Goal: Task Accomplishment & Management: Manage account settings

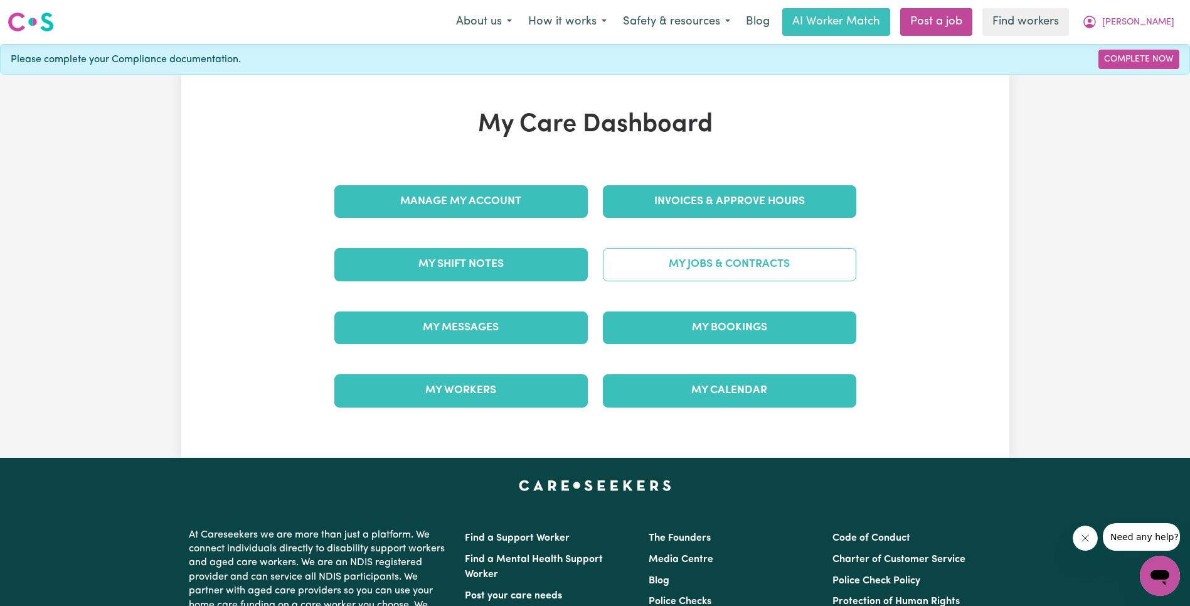
click at [720, 277] on link "My Jobs & Contracts" at bounding box center [730, 264] width 254 height 33
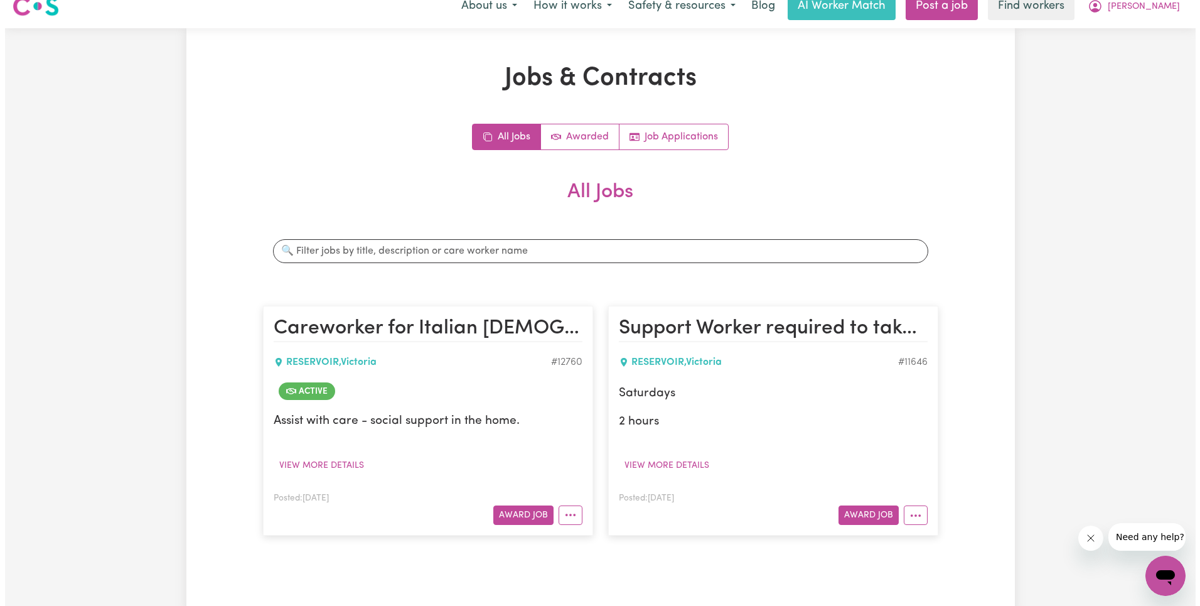
scroll to position [24, 0]
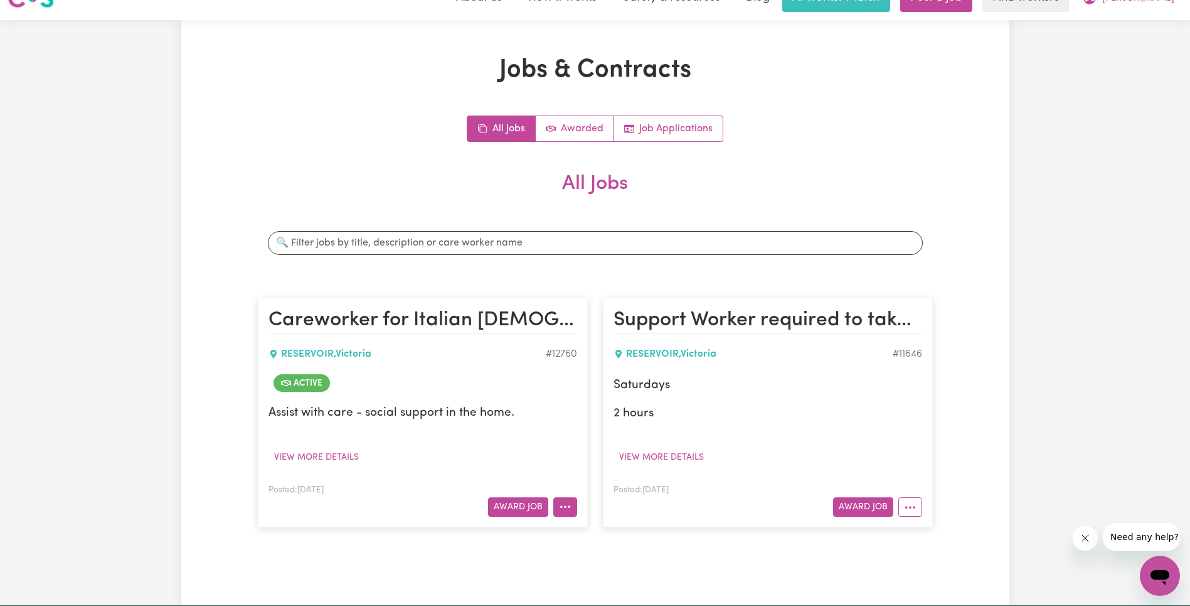
click at [562, 515] on button "More options" at bounding box center [565, 506] width 24 height 19
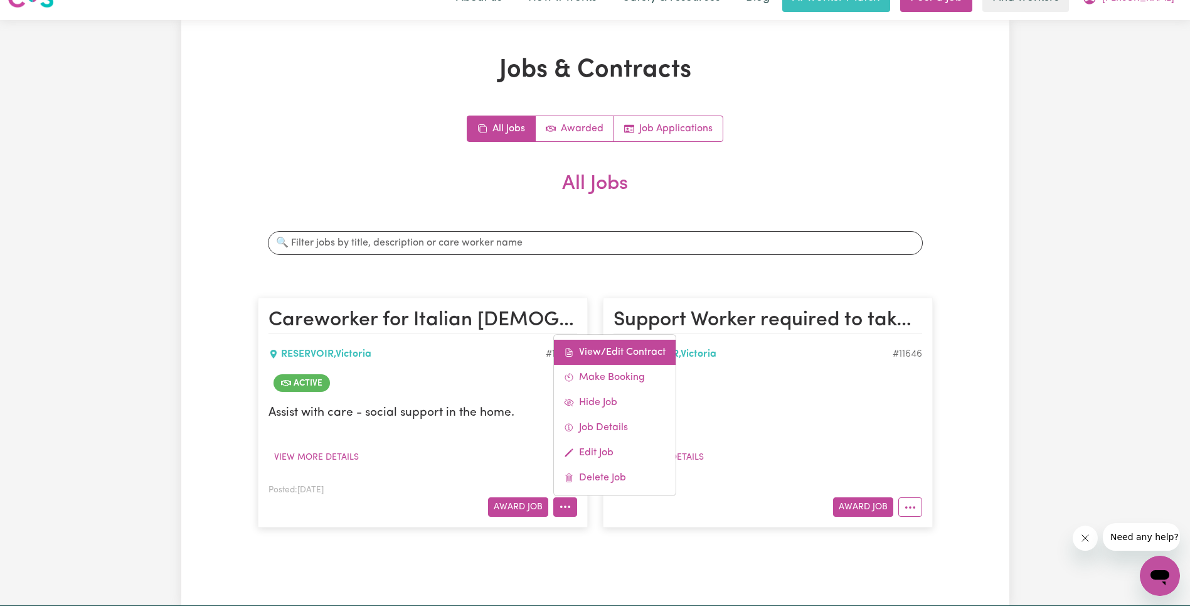
click at [638, 350] on link "View/Edit Contract" at bounding box center [615, 351] width 122 height 25
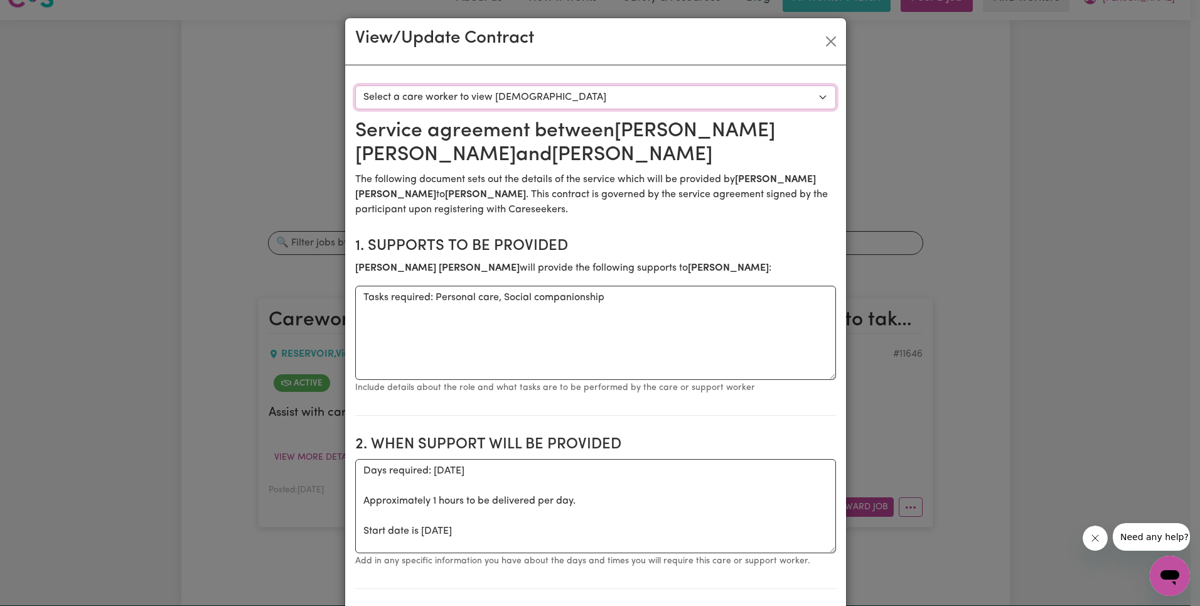
click at [679, 95] on select "Select a care worker to view [DEMOGRAPHIC_DATA] #9350 - [PERSON_NAME] (contract…" at bounding box center [595, 97] width 481 height 24
select select "8962"
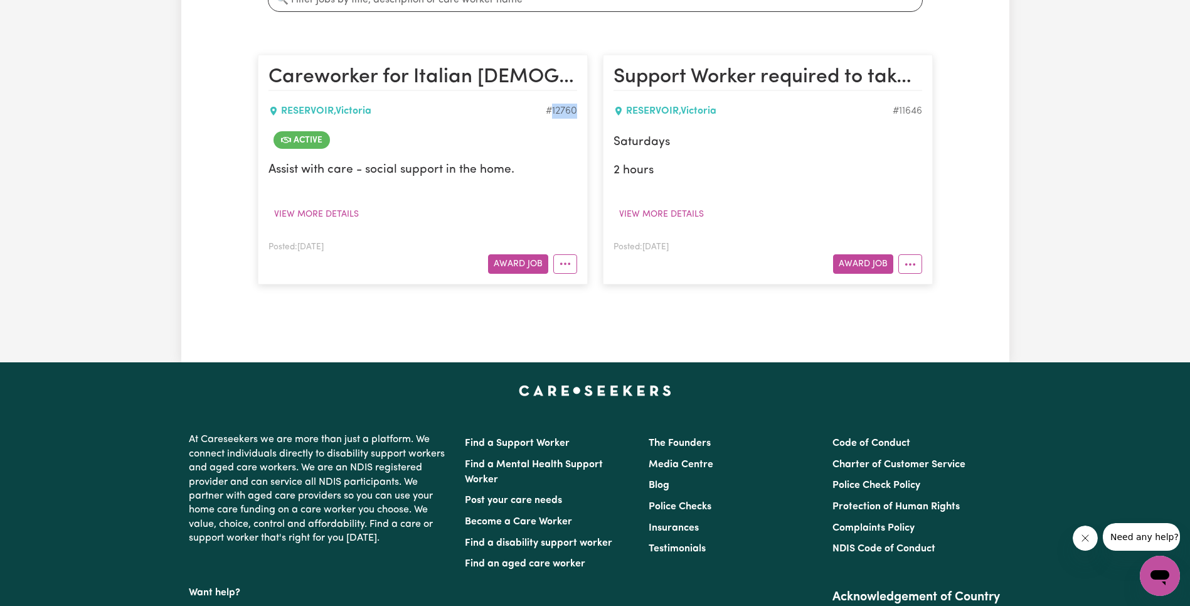
scroll to position [275, 0]
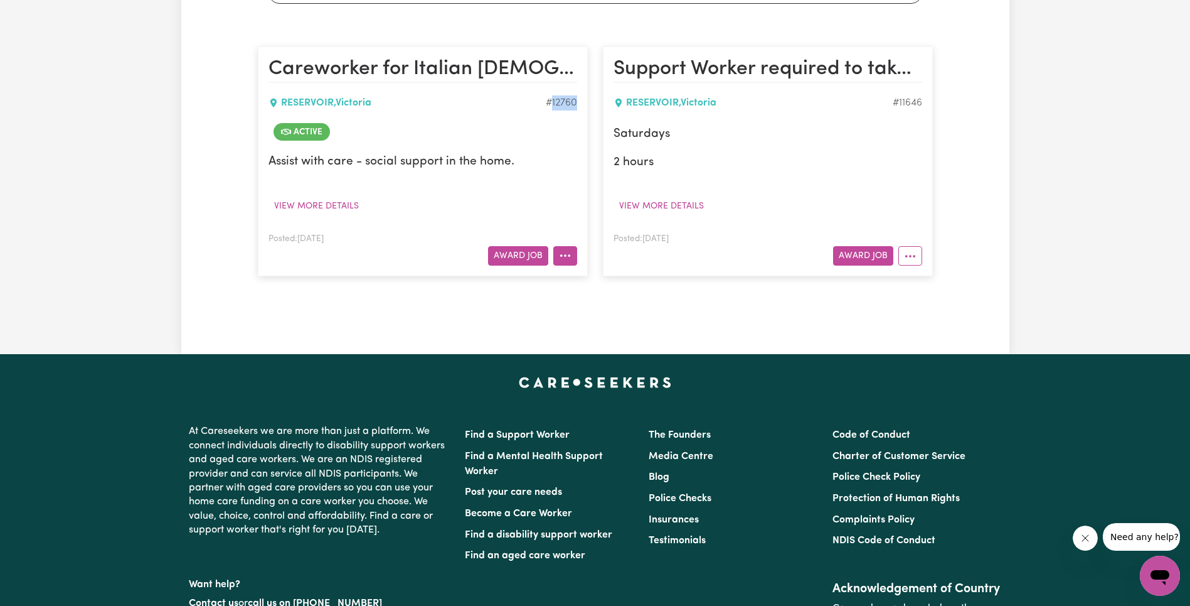
click at [571, 249] on button "More options" at bounding box center [565, 255] width 24 height 19
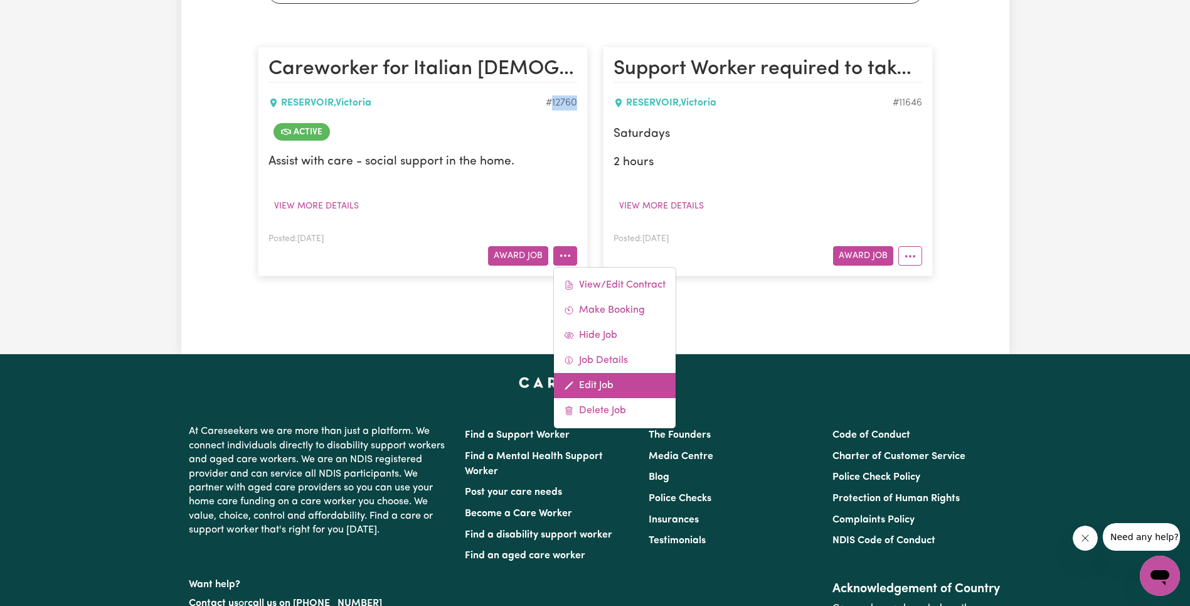
click at [625, 384] on link "Edit Job" at bounding box center [615, 385] width 122 height 25
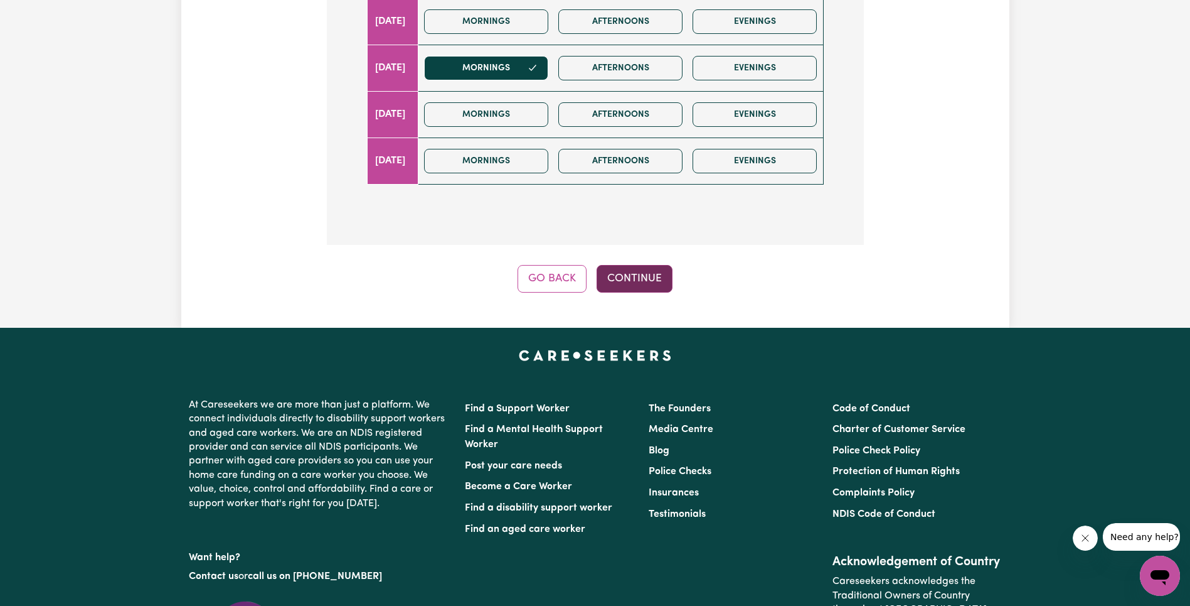
click at [639, 275] on button "Continue" at bounding box center [635, 279] width 76 height 28
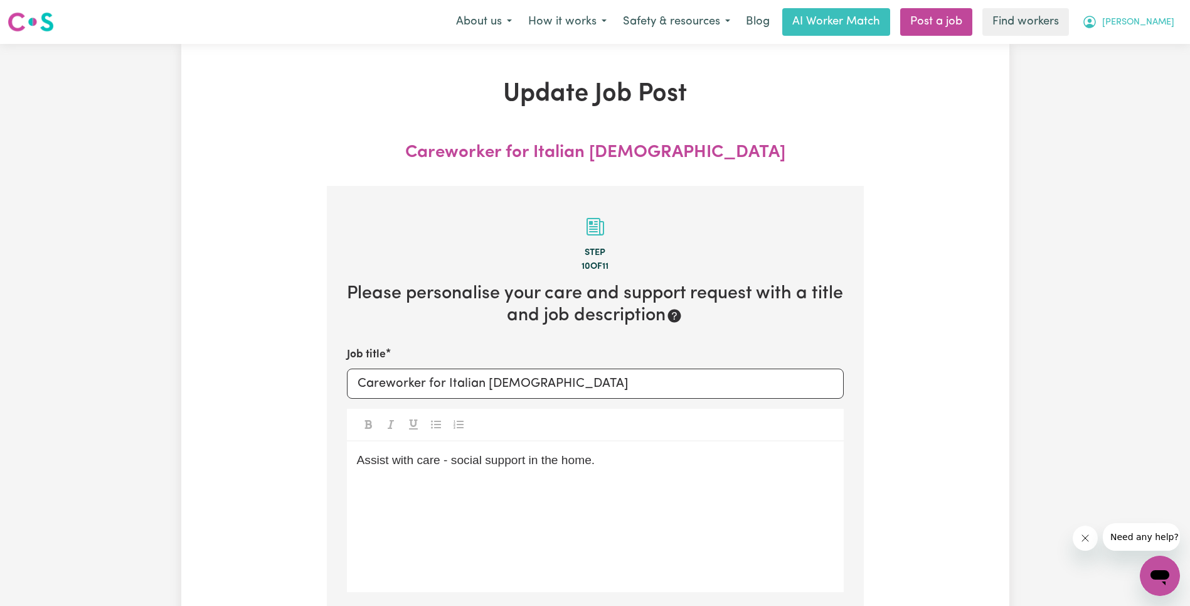
click at [1174, 23] on button "[PERSON_NAME]" at bounding box center [1128, 22] width 109 height 26
click at [1158, 77] on link "Logout" at bounding box center [1132, 72] width 99 height 24
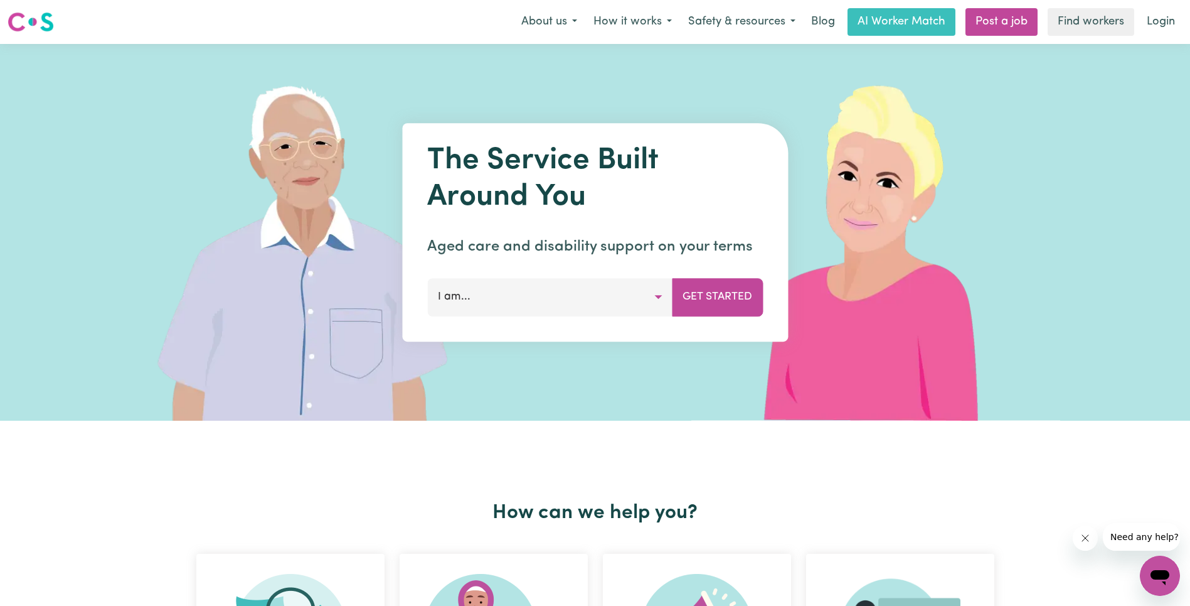
click at [1169, 21] on link "Login" at bounding box center [1161, 22] width 43 height 28
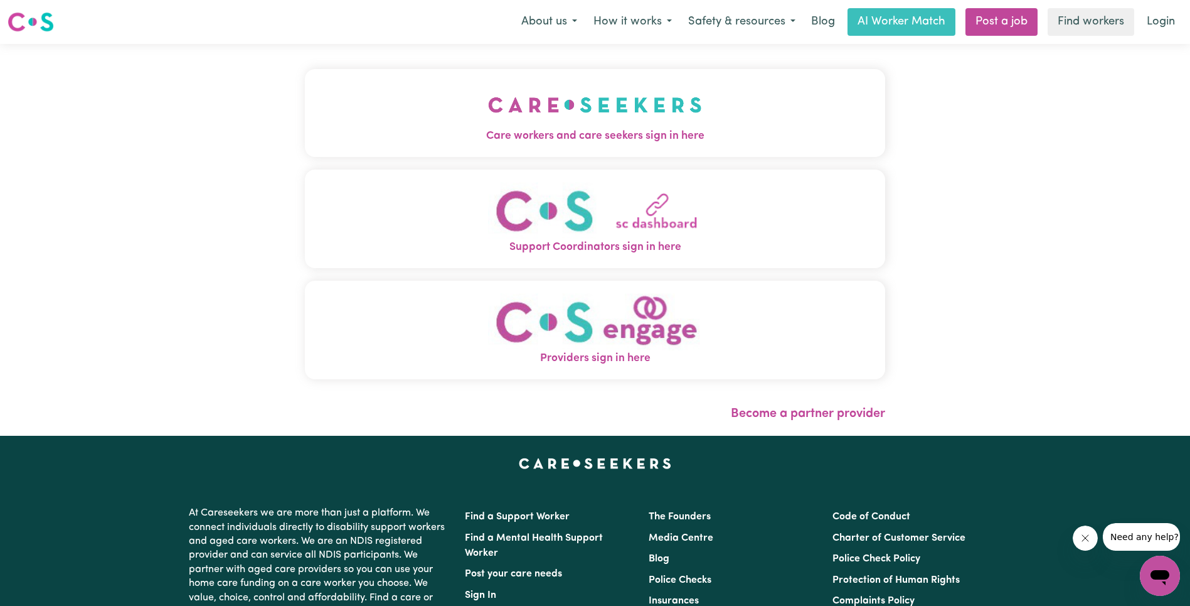
click at [488, 104] on img "Care workers and care seekers sign in here" at bounding box center [595, 105] width 214 height 46
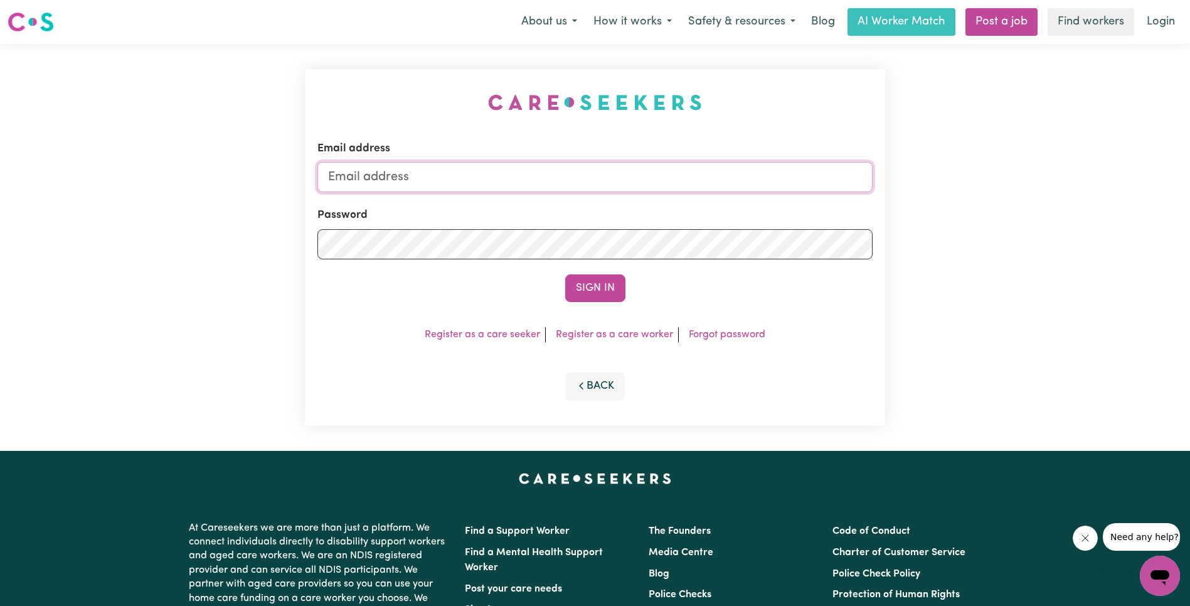
click at [597, 184] on input "Email address" at bounding box center [595, 177] width 555 height 30
paste input "[EMAIL_ADDRESS][DOMAIN_NAME]"
type input "superuser~[EMAIL_ADDRESS][DOMAIN_NAME]"
click at [611, 286] on button "Sign In" at bounding box center [595, 288] width 60 height 28
